Goal: Information Seeking & Learning: Learn about a topic

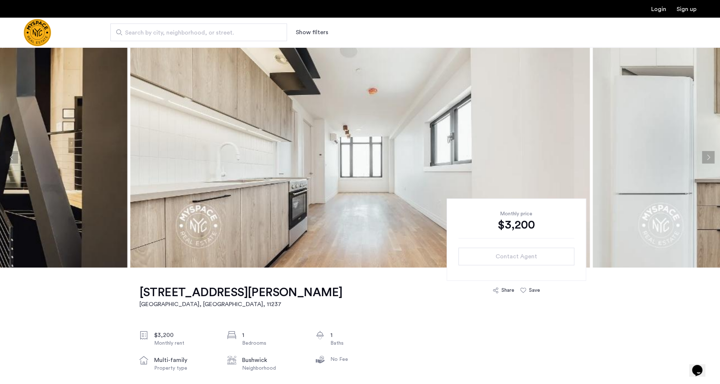
click at [709, 156] on button "Next apartment" at bounding box center [708, 157] width 13 height 13
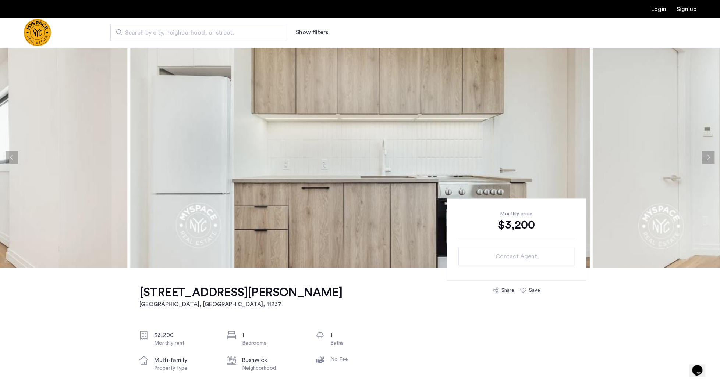
click at [709, 156] on button "Next apartment" at bounding box center [708, 157] width 13 height 13
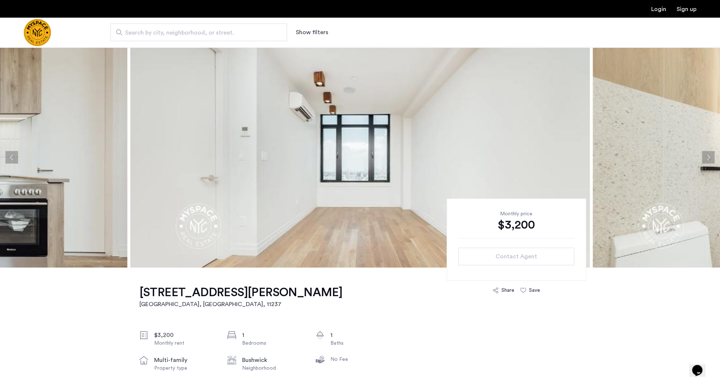
click at [709, 156] on button "Next apartment" at bounding box center [708, 157] width 13 height 13
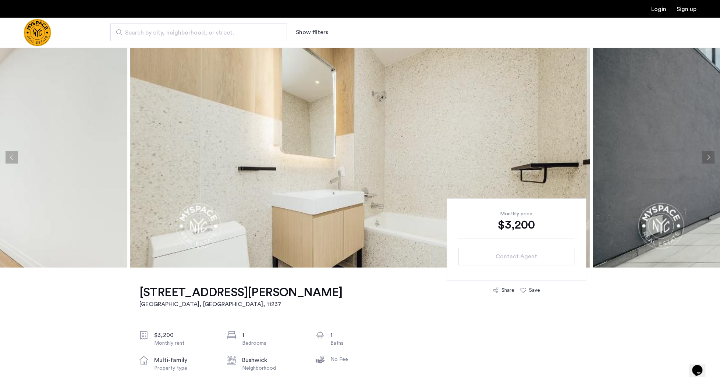
click at [709, 156] on button "Next apartment" at bounding box center [708, 157] width 13 height 13
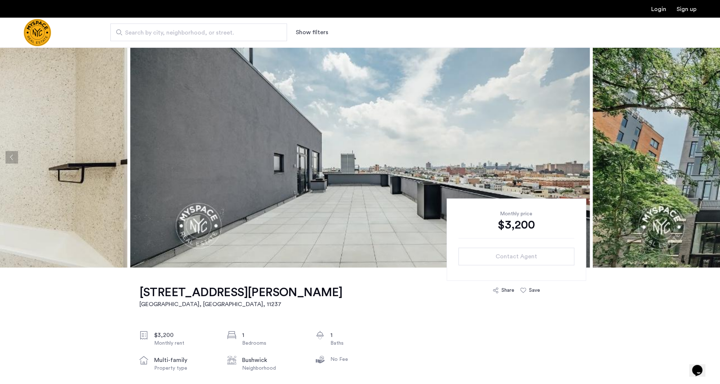
click at [709, 156] on button "Next apartment" at bounding box center [708, 157] width 13 height 13
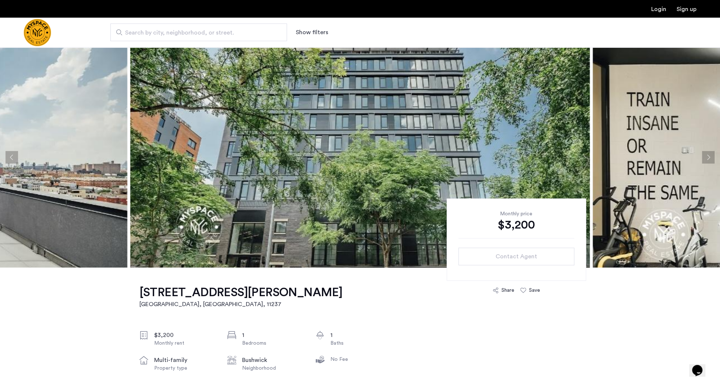
click at [709, 156] on button "Next apartment" at bounding box center [708, 157] width 13 height 13
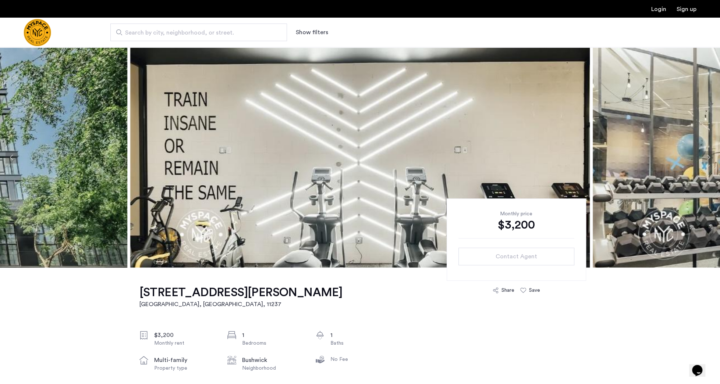
click at [710, 156] on button "Next apartment" at bounding box center [708, 157] width 13 height 13
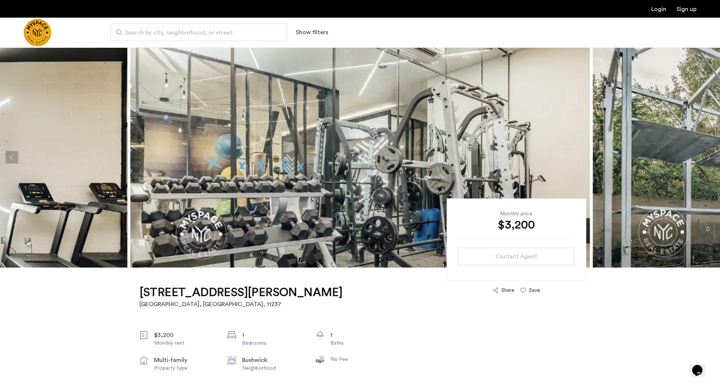
click at [710, 156] on button "Next apartment" at bounding box center [708, 157] width 13 height 13
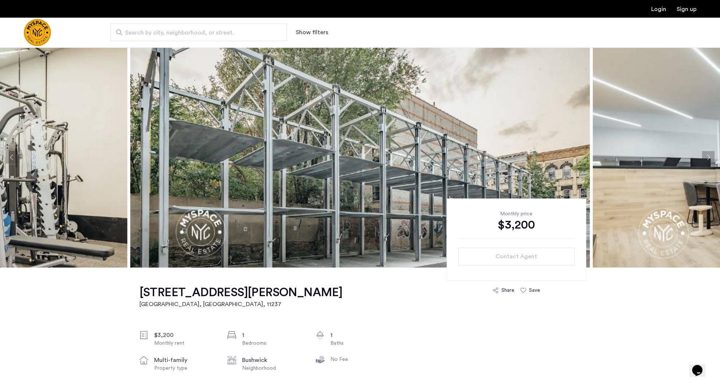
click at [710, 156] on button "Next apartment" at bounding box center [708, 157] width 13 height 13
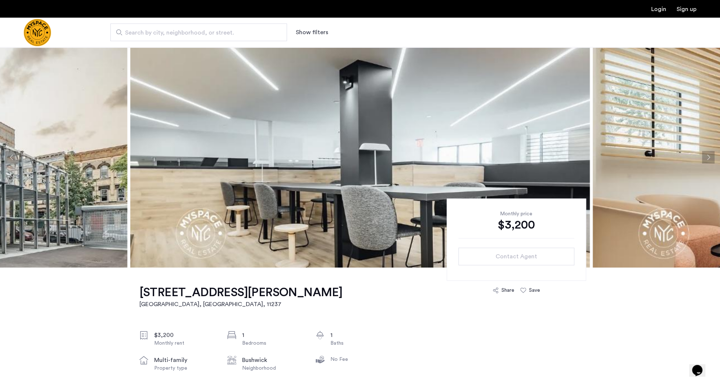
click at [710, 156] on button "Next apartment" at bounding box center [708, 157] width 13 height 13
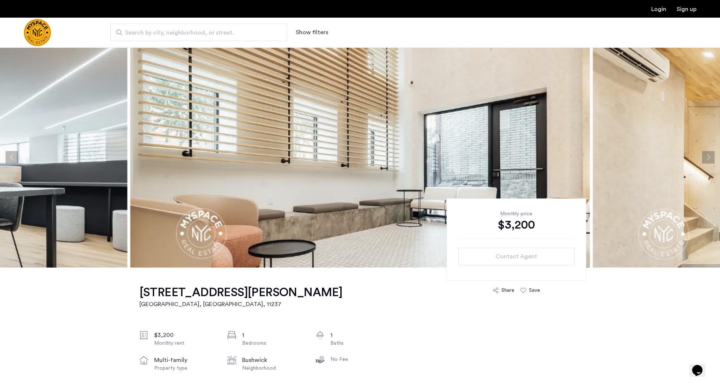
click at [710, 156] on button "Next apartment" at bounding box center [708, 157] width 13 height 13
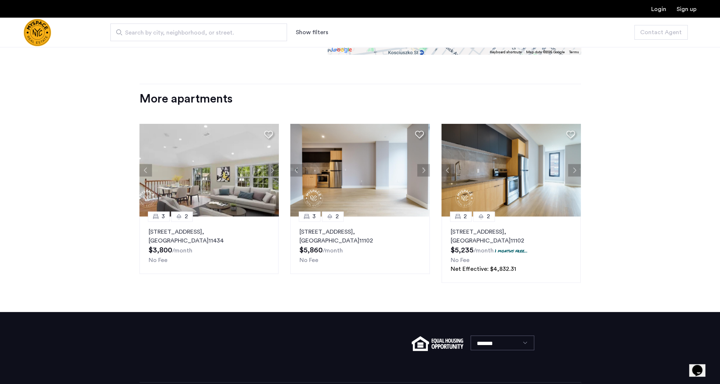
scroll to position [848, 0]
